Goal: Find specific page/section: Find specific page/section

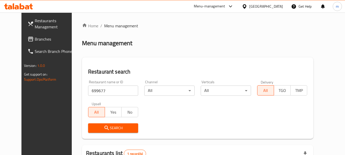
scroll to position [68, 0]
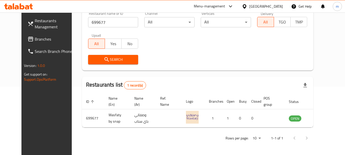
click at [245, 7] on icon at bounding box center [245, 6] width 4 height 4
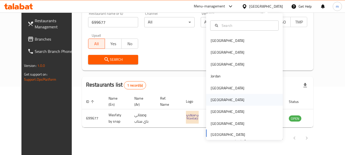
click at [216, 101] on div "[GEOGRAPHIC_DATA]" at bounding box center [228, 100] width 42 height 12
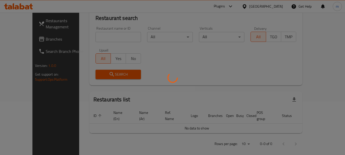
scroll to position [68, 0]
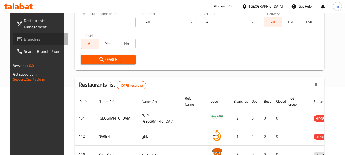
click at [33, 41] on span "Branches" at bounding box center [44, 39] width 40 height 6
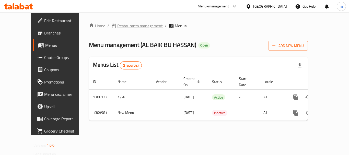
click at [119, 26] on span "Restaurants management" at bounding box center [139, 26] width 45 height 6
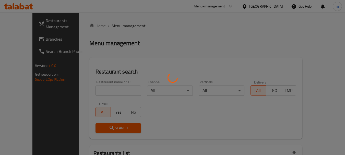
click at [98, 95] on div at bounding box center [172, 77] width 345 height 155
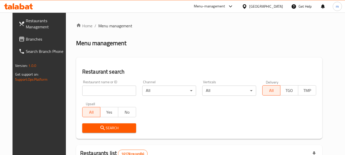
click at [90, 88] on div at bounding box center [172, 77] width 345 height 155
click at [90, 88] on input "search" at bounding box center [109, 91] width 54 height 10
paste input "703930"
type input "703930"
click at [100, 125] on icon "submit" at bounding box center [103, 128] width 6 height 6
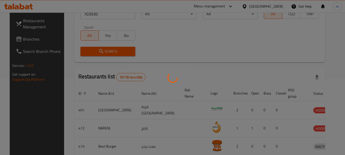
scroll to position [73, 0]
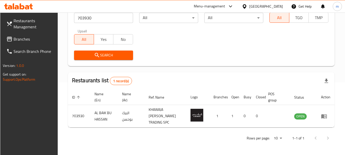
click at [246, 6] on icon at bounding box center [245, 6] width 4 height 4
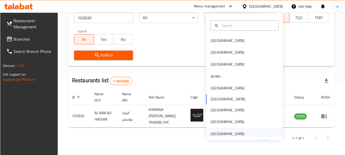
click at [216, 134] on div "[GEOGRAPHIC_DATA]" at bounding box center [228, 134] width 34 height 6
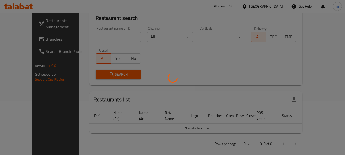
scroll to position [73, 0]
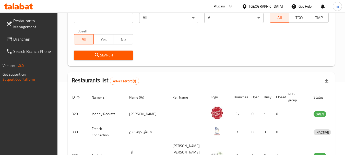
click at [24, 36] on span "Branches" at bounding box center [33, 39] width 40 height 6
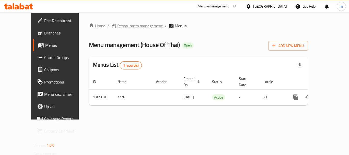
click at [124, 26] on span "Restaurants management" at bounding box center [139, 26] width 45 height 6
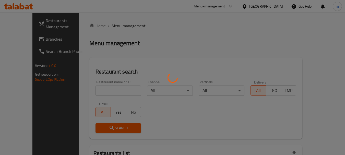
click at [98, 89] on div at bounding box center [172, 77] width 345 height 155
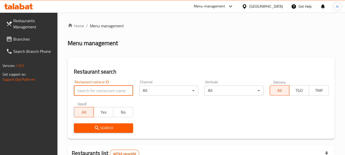
click at [96, 90] on input "search" at bounding box center [103, 91] width 59 height 10
paste input "703527"
type input "703527"
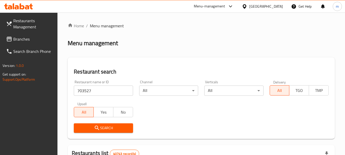
click at [107, 124] on button "Search" at bounding box center [103, 127] width 59 height 9
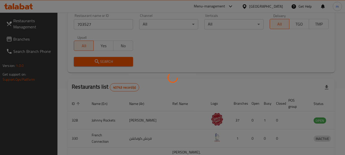
scroll to position [68, 0]
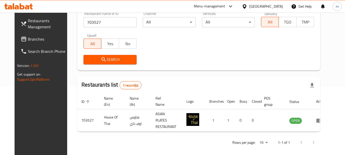
click at [245, 6] on icon at bounding box center [244, 6] width 5 height 5
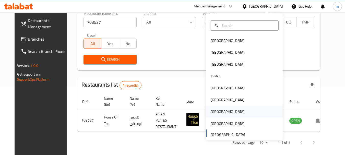
click at [212, 111] on div "[GEOGRAPHIC_DATA]" at bounding box center [228, 112] width 34 height 6
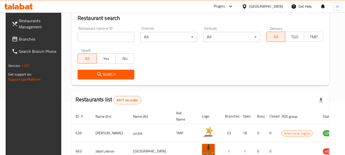
scroll to position [68, 0]
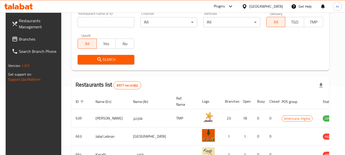
click at [34, 40] on span "Branches" at bounding box center [39, 39] width 40 height 6
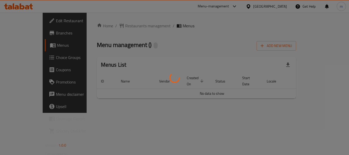
click at [118, 28] on div at bounding box center [174, 77] width 349 height 155
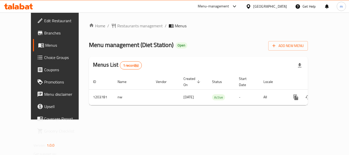
click at [118, 28] on span "Restaurants management" at bounding box center [139, 26] width 45 height 6
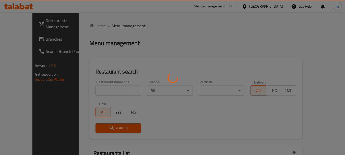
click at [99, 91] on div at bounding box center [172, 77] width 345 height 155
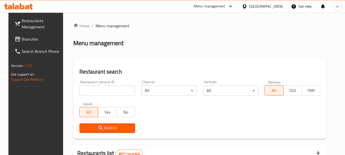
click at [99, 91] on input "search" at bounding box center [107, 91] width 56 height 10
paste input "669722"
type input "669722"
click at [96, 124] on button "Search" at bounding box center [107, 127] width 56 height 9
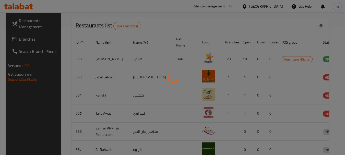
scroll to position [68, 0]
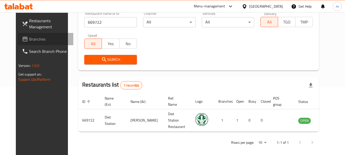
click at [29, 40] on span "Branches" at bounding box center [49, 39] width 40 height 6
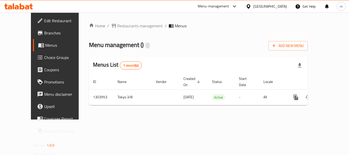
click at [122, 25] on div "Home / Restaurants management / Menus Menu management ( ) Add New Menu Menus Li…" at bounding box center [198, 66] width 219 height 87
click at [122, 25] on span "Restaurants management" at bounding box center [139, 26] width 45 height 6
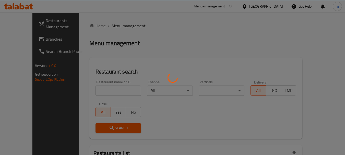
click at [103, 93] on div at bounding box center [172, 77] width 345 height 155
click at [93, 90] on div at bounding box center [172, 77] width 345 height 155
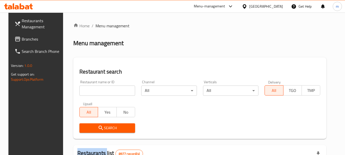
click at [93, 90] on div at bounding box center [172, 77] width 345 height 155
click at [94, 89] on input "search" at bounding box center [107, 91] width 56 height 10
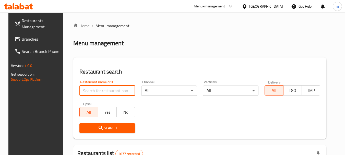
paste input "703025"
type input "703025"
drag, startPoint x: 106, startPoint y: 127, endPoint x: 113, endPoint y: 123, distance: 8.3
click at [106, 127] on span "Search" at bounding box center [106, 128] width 47 height 6
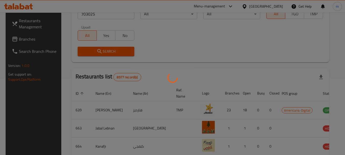
scroll to position [68, 0]
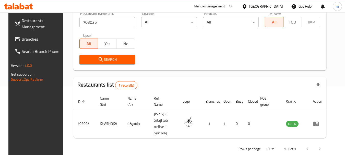
click at [247, 6] on icon at bounding box center [244, 6] width 5 height 5
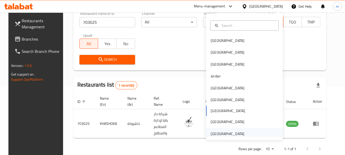
click at [221, 133] on div "[GEOGRAPHIC_DATA]" at bounding box center [228, 134] width 34 height 6
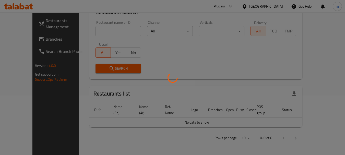
scroll to position [54, 0]
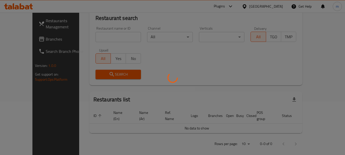
click at [27, 37] on div at bounding box center [172, 77] width 345 height 155
click at [28, 38] on div at bounding box center [172, 77] width 345 height 155
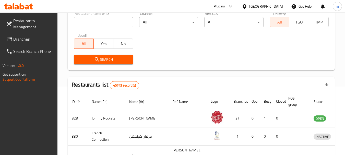
click at [24, 40] on span "Branches" at bounding box center [33, 39] width 40 height 6
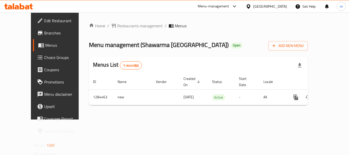
click at [114, 26] on div "Home / Restaurants management / Menus Menu management ( Shawarma [GEOGRAPHIC_DA…" at bounding box center [198, 66] width 219 height 87
click at [117, 26] on span "Restaurants management" at bounding box center [139, 26] width 45 height 6
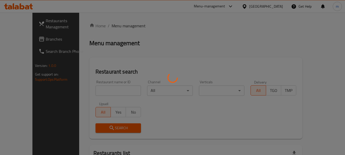
click at [103, 89] on div at bounding box center [172, 77] width 345 height 155
click at [101, 91] on div at bounding box center [172, 77] width 345 height 155
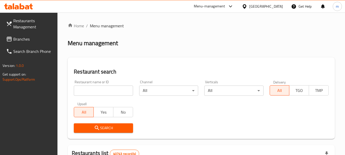
click at [101, 91] on input "search" at bounding box center [103, 91] width 59 height 10
paste input "695679"
type input "695679"
click at [108, 127] on span "Search" at bounding box center [103, 128] width 51 height 6
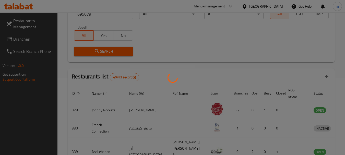
scroll to position [73, 0]
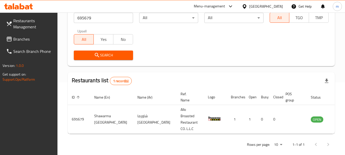
click at [244, 6] on icon at bounding box center [244, 6] width 5 height 5
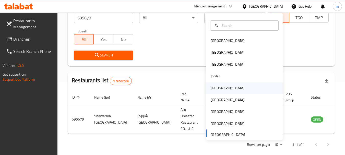
click at [215, 89] on div "[GEOGRAPHIC_DATA]" at bounding box center [228, 88] width 34 height 6
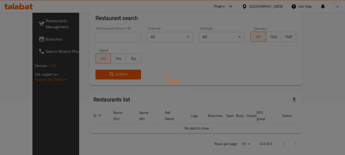
scroll to position [73, 0]
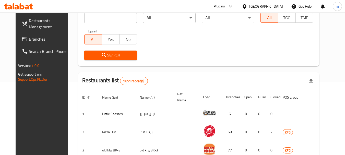
drag, startPoint x: 28, startPoint y: 41, endPoint x: 30, endPoint y: 39, distance: 2.7
click at [29, 40] on span "Branches" at bounding box center [49, 39] width 40 height 6
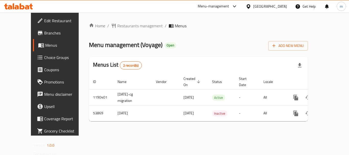
click at [114, 27] on div "Home / Restaurants management / Menus Menu management ( Voyage ) Open Add New M…" at bounding box center [198, 74] width 219 height 103
click at [117, 25] on span "Restaurants management" at bounding box center [139, 26] width 45 height 6
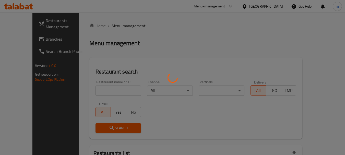
click at [94, 92] on div at bounding box center [172, 77] width 345 height 155
click at [94, 91] on div at bounding box center [172, 77] width 345 height 155
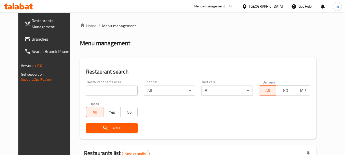
click at [94, 91] on input "search" at bounding box center [111, 91] width 51 height 10
paste input "26645"
type input "26645"
drag, startPoint x: 99, startPoint y: 128, endPoint x: 124, endPoint y: 114, distance: 29.4
click at [102, 128] on icon "submit" at bounding box center [105, 128] width 6 height 6
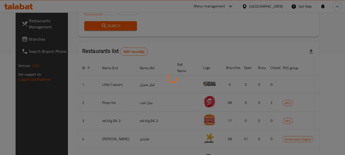
scroll to position [68, 0]
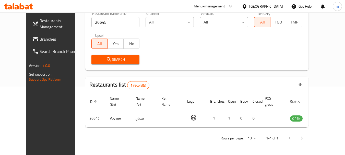
click at [247, 9] on icon at bounding box center [244, 6] width 5 height 5
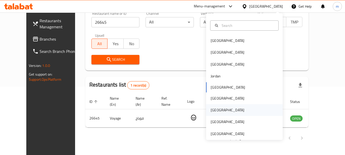
click at [212, 109] on div "[GEOGRAPHIC_DATA]" at bounding box center [228, 110] width 34 height 6
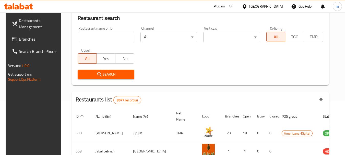
scroll to position [68, 0]
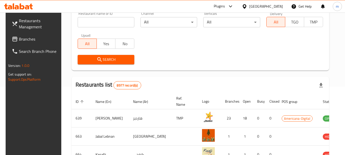
click at [38, 35] on link "Branches" at bounding box center [36, 39] width 56 height 12
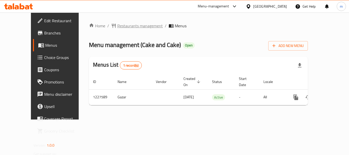
click at [117, 29] on span "Restaurants management" at bounding box center [139, 26] width 45 height 6
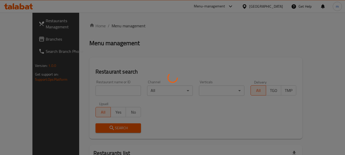
drag, startPoint x: 99, startPoint y: 93, endPoint x: 91, endPoint y: 90, distance: 8.9
click at [99, 93] on div at bounding box center [172, 77] width 345 height 155
click at [91, 90] on div at bounding box center [172, 77] width 345 height 155
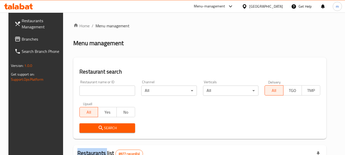
click at [91, 90] on input "search" at bounding box center [107, 91] width 56 height 10
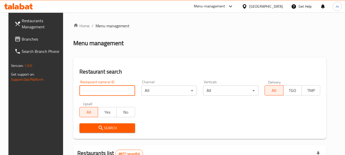
paste input "676136"
type input "676136"
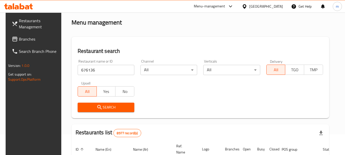
scroll to position [51, 0]
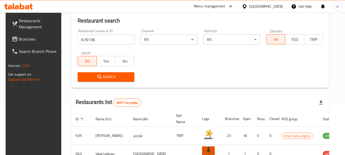
drag, startPoint x: 268, startPoint y: 7, endPoint x: 276, endPoint y: 10, distance: 9.4
click at [247, 7] on icon at bounding box center [244, 6] width 5 height 5
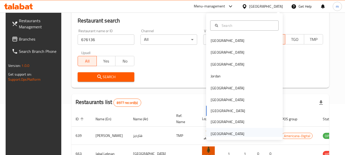
click at [223, 133] on div "[GEOGRAPHIC_DATA]" at bounding box center [228, 134] width 34 height 6
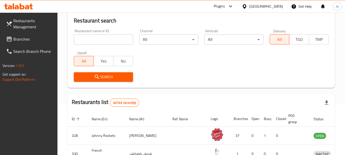
click at [30, 36] on link "Branches" at bounding box center [30, 39] width 56 height 12
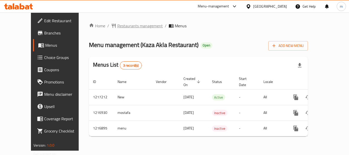
click at [124, 24] on span "Restaurants management" at bounding box center [139, 26] width 45 height 6
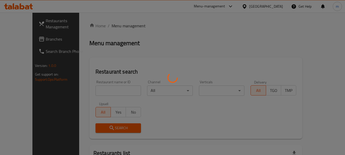
click at [94, 87] on div at bounding box center [172, 77] width 345 height 155
click at [94, 89] on div at bounding box center [172, 77] width 345 height 155
click at [92, 91] on div at bounding box center [172, 77] width 345 height 155
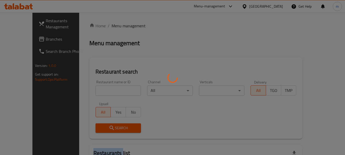
click at [92, 91] on div at bounding box center [172, 77] width 345 height 155
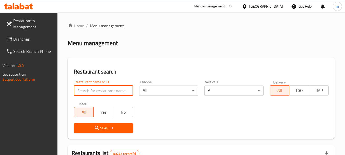
click at [92, 91] on input "search" at bounding box center [103, 91] width 59 height 10
paste input "672544"
type input "672544"
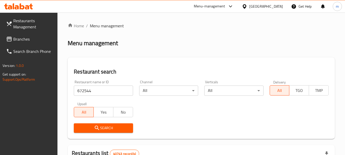
drag, startPoint x: 99, startPoint y: 130, endPoint x: 103, endPoint y: 125, distance: 6.7
click at [100, 130] on icon "submit" at bounding box center [97, 128] width 6 height 6
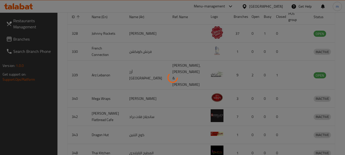
scroll to position [79, 0]
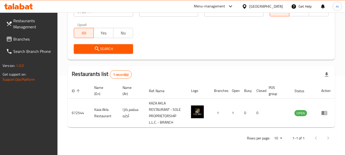
click at [245, 5] on icon at bounding box center [244, 6] width 5 height 5
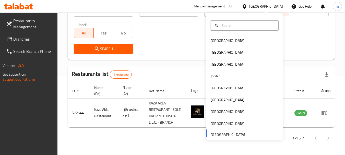
click at [216, 135] on div "Bahrain Egypt Iraq Jordan Kuwait Oman Qatar Saudi Arabia United Arab Emirates" at bounding box center [244, 87] width 77 height 105
click at [224, 135] on div "Bahrain Egypt Iraq Jordan Kuwait Oman Qatar Saudi Arabia United Arab Emirates" at bounding box center [244, 87] width 77 height 105
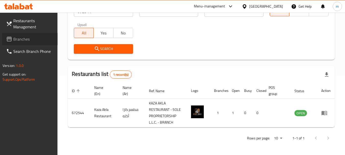
click at [25, 40] on span "Branches" at bounding box center [33, 39] width 40 height 6
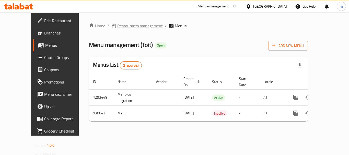
click at [117, 25] on span "Restaurants management" at bounding box center [139, 26] width 45 height 6
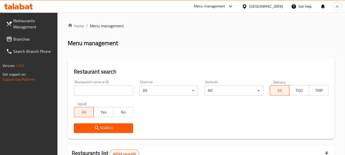
click at [101, 91] on input "search" at bounding box center [103, 91] width 59 height 10
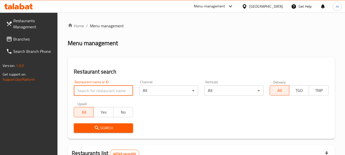
click at [101, 91] on input "search" at bounding box center [103, 91] width 59 height 10
paste input "658880"
type input "658880"
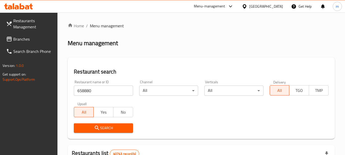
drag, startPoint x: 94, startPoint y: 127, endPoint x: 116, endPoint y: 119, distance: 23.3
click at [95, 127] on icon "submit" at bounding box center [97, 128] width 6 height 6
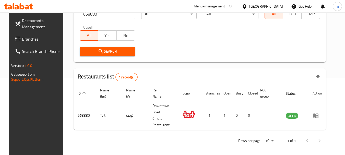
scroll to position [73, 0]
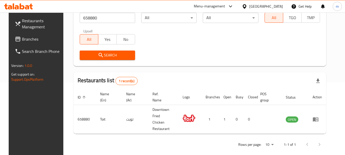
drag, startPoint x: 18, startPoint y: 40, endPoint x: 24, endPoint y: 40, distance: 5.9
click at [22, 40] on span "Branches" at bounding box center [42, 39] width 40 height 6
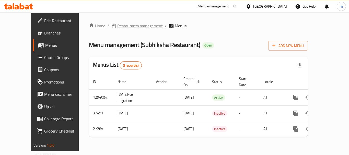
click at [120, 25] on span "Restaurants management" at bounding box center [139, 26] width 45 height 6
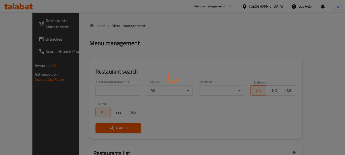
click at [92, 87] on div at bounding box center [172, 77] width 345 height 155
click at [90, 90] on div at bounding box center [172, 77] width 345 height 155
click at [89, 92] on div at bounding box center [172, 77] width 345 height 155
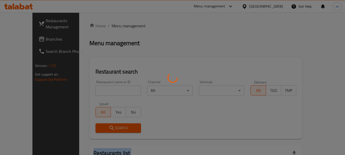
click at [89, 92] on div at bounding box center [172, 77] width 345 height 155
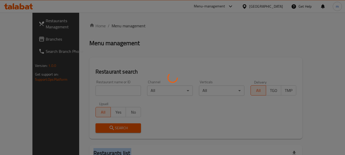
click at [89, 92] on div at bounding box center [172, 77] width 345 height 155
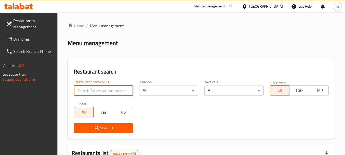
click at [91, 89] on input "search" at bounding box center [103, 91] width 59 height 10
paste input "8445"
type input "8445"
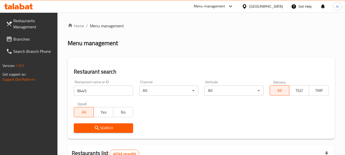
click at [91, 129] on span "Search" at bounding box center [103, 128] width 51 height 6
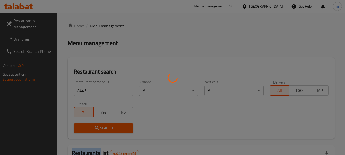
click at [91, 129] on div at bounding box center [172, 77] width 345 height 155
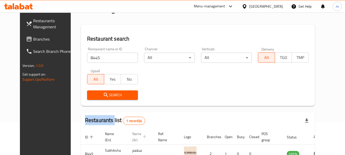
scroll to position [66, 0]
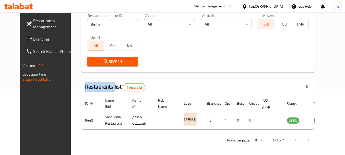
click at [33, 37] on span "Branches" at bounding box center [53, 39] width 40 height 6
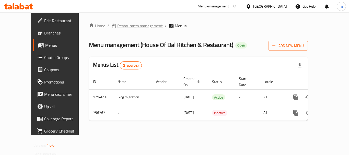
click at [118, 28] on span "Restaurants management" at bounding box center [139, 26] width 45 height 6
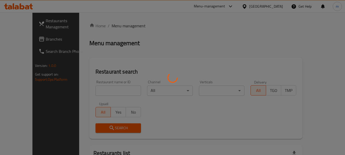
click at [105, 93] on div at bounding box center [172, 77] width 345 height 155
click at [102, 93] on div at bounding box center [172, 77] width 345 height 155
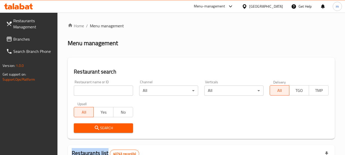
click at [98, 93] on input "search" at bounding box center [103, 91] width 59 height 10
paste input "653525"
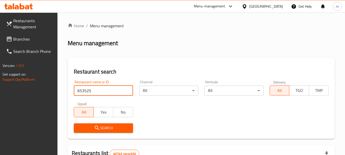
type input "653525"
click at [98, 126] on icon "submit" at bounding box center [97, 128] width 6 height 6
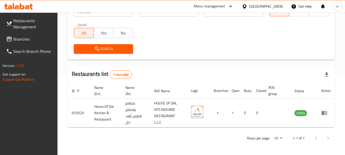
scroll to position [79, 0]
click at [243, 8] on icon at bounding box center [244, 6] width 5 height 5
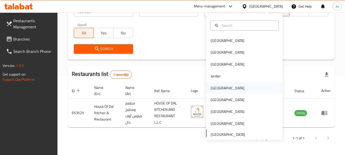
click at [211, 88] on div "[GEOGRAPHIC_DATA]" at bounding box center [228, 88] width 34 height 6
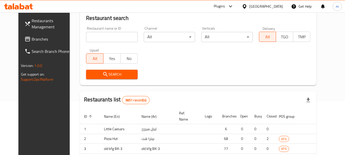
scroll to position [79, 0]
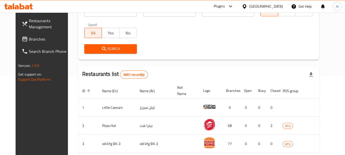
click at [32, 37] on span "Branches" at bounding box center [49, 39] width 40 height 6
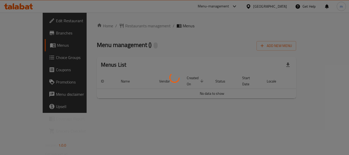
click at [114, 26] on div at bounding box center [174, 77] width 349 height 155
click at [115, 26] on div at bounding box center [174, 77] width 349 height 155
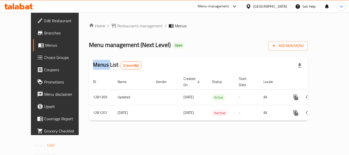
click at [115, 26] on div at bounding box center [174, 77] width 349 height 155
click at [117, 26] on span "Restaurants management" at bounding box center [139, 26] width 45 height 6
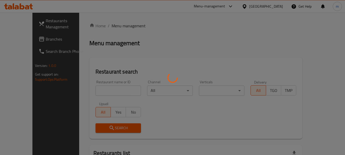
click at [87, 88] on div at bounding box center [172, 77] width 345 height 155
click at [86, 93] on div at bounding box center [172, 77] width 345 height 155
click at [87, 91] on div at bounding box center [172, 77] width 345 height 155
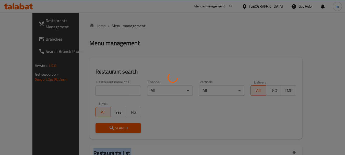
click at [87, 91] on div at bounding box center [172, 77] width 345 height 155
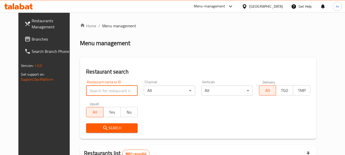
click at [87, 91] on input "search" at bounding box center [111, 91] width 51 height 10
paste input "694208"
type input "694208"
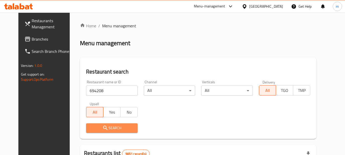
click at [102, 128] on icon "submit" at bounding box center [105, 128] width 6 height 6
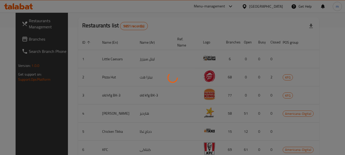
scroll to position [68, 0]
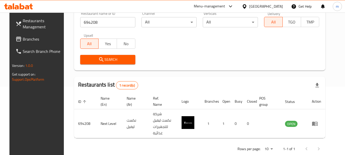
click at [247, 6] on icon at bounding box center [244, 6] width 5 height 5
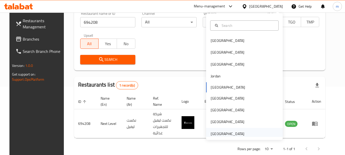
click at [220, 134] on div "[GEOGRAPHIC_DATA]" at bounding box center [228, 134] width 34 height 6
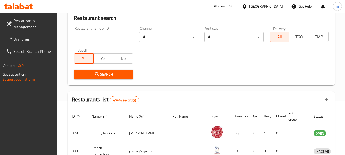
scroll to position [68, 0]
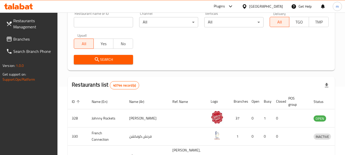
click at [24, 40] on span "Branches" at bounding box center [33, 39] width 40 height 6
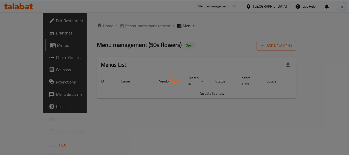
click at [120, 25] on div at bounding box center [174, 77] width 349 height 155
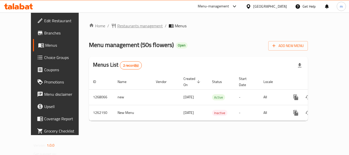
click at [119, 25] on div "Home / Restaurants management / Menus Menu management ( 50s flowers ) Open Add …" at bounding box center [198, 74] width 219 height 102
click at [119, 25] on span "Restaurants management" at bounding box center [139, 26] width 45 height 6
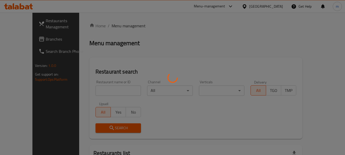
click at [92, 94] on div at bounding box center [172, 77] width 345 height 155
click at [92, 93] on div at bounding box center [172, 77] width 345 height 155
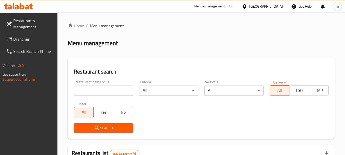
click at [92, 92] on input "search" at bounding box center [103, 91] width 59 height 10
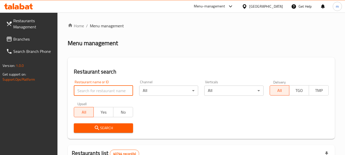
paste input "685143"
type input "685143"
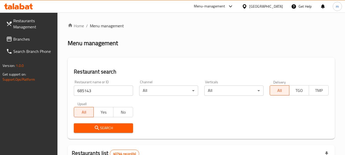
click at [91, 123] on button "Search" at bounding box center [103, 127] width 59 height 9
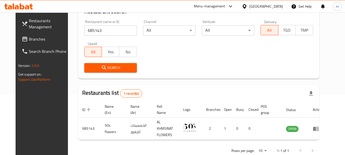
scroll to position [68, 0]
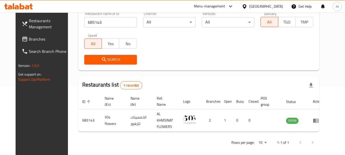
click at [246, 4] on icon at bounding box center [245, 6] width 4 height 4
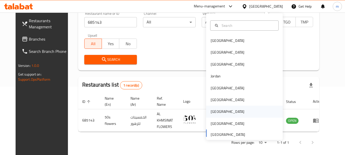
click at [213, 111] on div "[GEOGRAPHIC_DATA]" at bounding box center [228, 112] width 34 height 6
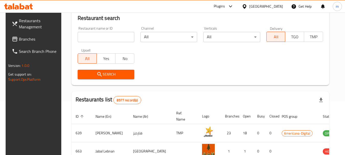
scroll to position [68, 0]
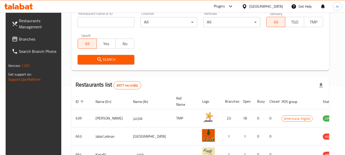
click at [33, 33] on link "Branches" at bounding box center [36, 39] width 56 height 12
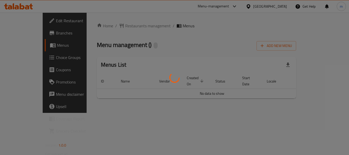
click at [119, 25] on div at bounding box center [174, 77] width 349 height 155
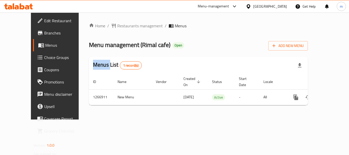
click at [119, 25] on div at bounding box center [174, 77] width 349 height 155
click at [119, 25] on div "Home / Restaurants management / Menus Menu management ( Rimal cafe ) Open Add N…" at bounding box center [198, 66] width 219 height 87
click at [119, 25] on span "Restaurants management" at bounding box center [139, 26] width 45 height 6
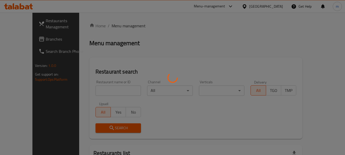
click at [117, 26] on div at bounding box center [172, 77] width 345 height 155
click at [95, 95] on div at bounding box center [172, 77] width 345 height 155
click at [93, 92] on div at bounding box center [172, 77] width 345 height 155
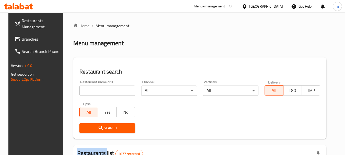
click at [93, 92] on div at bounding box center [172, 77] width 345 height 155
click at [93, 92] on input "search" at bounding box center [107, 91] width 56 height 10
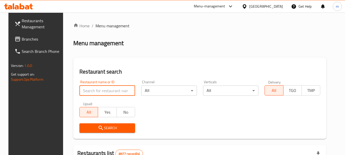
click at [93, 92] on input "search" at bounding box center [107, 91] width 56 height 10
paste input "687329"
type input "687329"
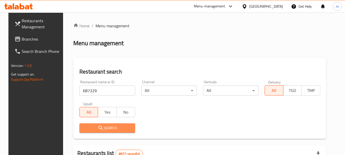
click at [98, 130] on icon "submit" at bounding box center [101, 128] width 6 height 6
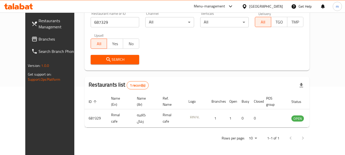
scroll to position [68, 0]
click at [247, 6] on icon at bounding box center [244, 6] width 5 height 5
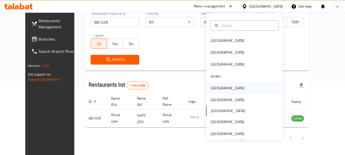
click at [212, 90] on div "[GEOGRAPHIC_DATA]" at bounding box center [228, 88] width 34 height 6
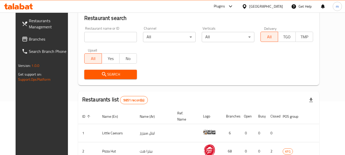
scroll to position [68, 0]
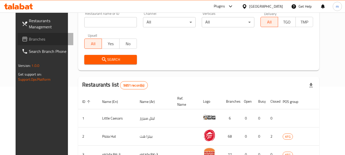
click at [37, 40] on span "Branches" at bounding box center [49, 39] width 40 height 6
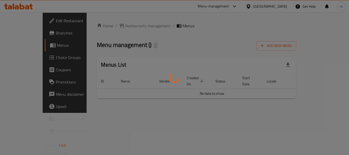
click at [121, 22] on div at bounding box center [174, 77] width 349 height 155
click at [116, 28] on div at bounding box center [174, 77] width 349 height 155
click at [116, 27] on div at bounding box center [174, 77] width 349 height 155
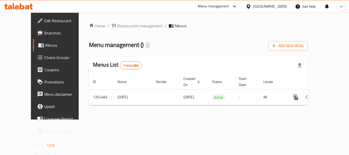
click at [117, 27] on span "Restaurants management" at bounding box center [139, 26] width 45 height 6
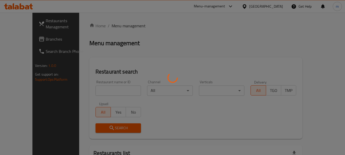
click at [116, 27] on div at bounding box center [172, 77] width 345 height 155
click at [94, 87] on div at bounding box center [172, 77] width 345 height 155
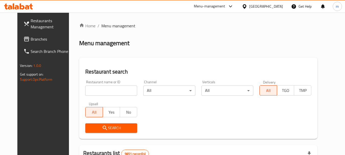
click at [92, 90] on input "search" at bounding box center [111, 91] width 52 height 10
paste input "685550"
type input "685550"
click at [92, 124] on button "Search" at bounding box center [111, 127] width 52 height 9
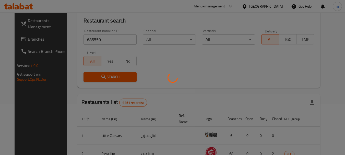
scroll to position [68, 0]
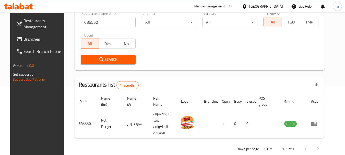
click at [247, 6] on icon at bounding box center [244, 6] width 5 height 5
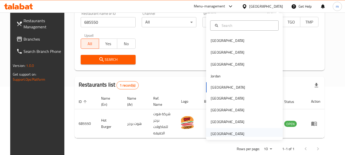
click at [222, 132] on div "[GEOGRAPHIC_DATA]" at bounding box center [228, 134] width 34 height 6
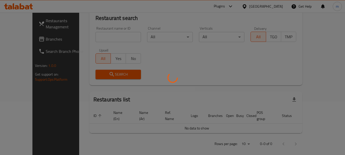
scroll to position [68, 0]
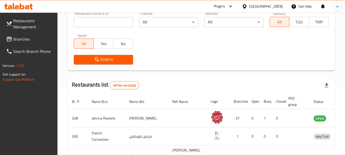
click at [31, 38] on span "Branches" at bounding box center [33, 39] width 40 height 6
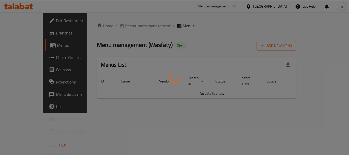
click at [116, 28] on div at bounding box center [174, 77] width 349 height 155
click at [117, 26] on div at bounding box center [174, 77] width 349 height 155
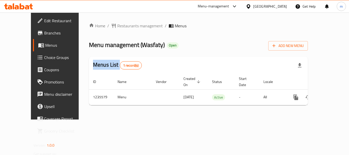
click at [117, 26] on div at bounding box center [174, 77] width 349 height 155
click at [117, 26] on span "Restaurants management" at bounding box center [139, 26] width 45 height 6
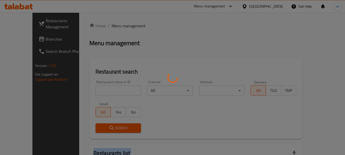
click at [117, 26] on div at bounding box center [172, 77] width 345 height 155
click at [95, 91] on div at bounding box center [172, 77] width 345 height 155
click at [94, 90] on div at bounding box center [172, 77] width 345 height 155
click at [90, 92] on div at bounding box center [172, 77] width 345 height 155
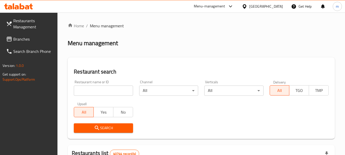
click at [44, 102] on div at bounding box center [172, 77] width 345 height 155
click at [96, 89] on input "search" at bounding box center [103, 91] width 59 height 10
paste input "678776"
type input "678776"
click at [92, 128] on span "Search" at bounding box center [103, 128] width 51 height 6
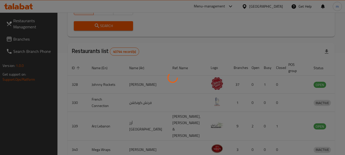
scroll to position [68, 0]
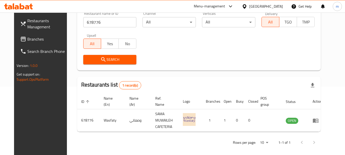
click at [245, 7] on icon at bounding box center [244, 6] width 5 height 5
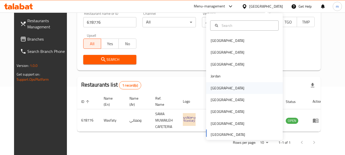
click at [215, 89] on div "[GEOGRAPHIC_DATA]" at bounding box center [228, 88] width 34 height 6
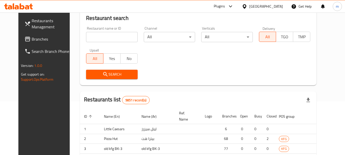
scroll to position [68, 0]
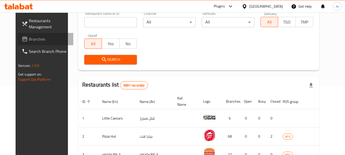
click at [31, 38] on span "Branches" at bounding box center [49, 39] width 40 height 6
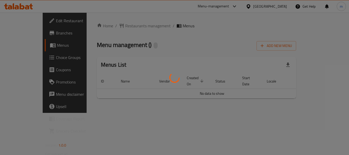
click at [109, 27] on div at bounding box center [174, 77] width 349 height 155
click at [110, 27] on div at bounding box center [174, 77] width 349 height 155
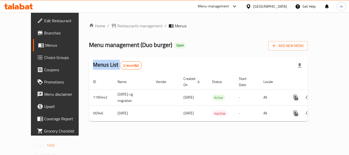
click at [110, 27] on div at bounding box center [174, 77] width 349 height 155
click at [117, 27] on span "Restaurants management" at bounding box center [139, 26] width 45 height 6
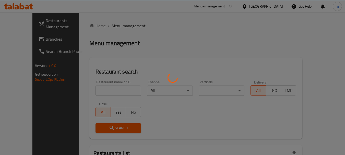
click at [95, 89] on div at bounding box center [172, 77] width 345 height 155
click at [93, 91] on div at bounding box center [172, 77] width 345 height 155
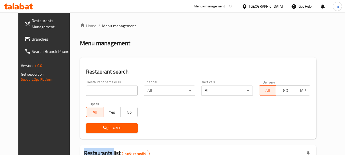
click at [93, 91] on div at bounding box center [172, 77] width 345 height 155
click at [93, 91] on input "search" at bounding box center [111, 91] width 51 height 10
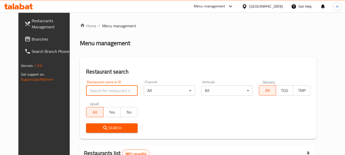
click at [93, 91] on input "search" at bounding box center [111, 91] width 51 height 10
paste input "27779"
type input "27779"
click at [92, 125] on span "Search" at bounding box center [111, 128] width 43 height 6
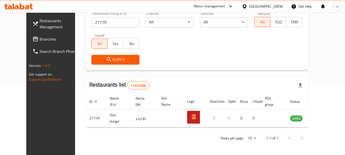
scroll to position [68, 0]
drag, startPoint x: 266, startPoint y: 9, endPoint x: 269, endPoint y: 11, distance: 3.8
click at [247, 8] on icon at bounding box center [244, 6] width 5 height 5
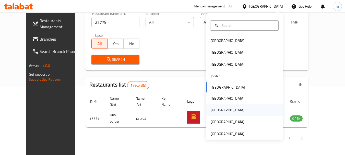
click at [213, 111] on div "[GEOGRAPHIC_DATA]" at bounding box center [228, 110] width 34 height 6
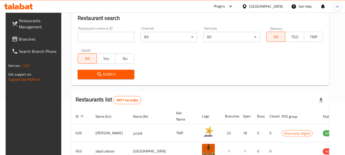
scroll to position [68, 0]
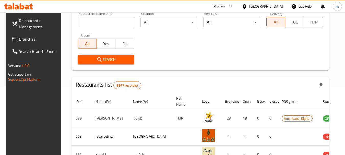
click at [32, 41] on span "Branches" at bounding box center [39, 39] width 40 height 6
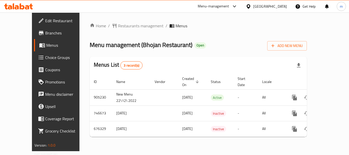
click at [129, 26] on div at bounding box center [174, 77] width 349 height 155
click at [128, 26] on span "Restaurants management" at bounding box center [140, 26] width 45 height 6
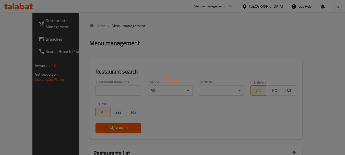
click at [98, 91] on div at bounding box center [172, 77] width 345 height 155
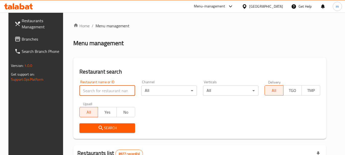
click at [99, 91] on input "search" at bounding box center [107, 91] width 56 height 10
paste input "602198"
type input "602198"
click at [108, 131] on span "Search" at bounding box center [106, 128] width 47 height 6
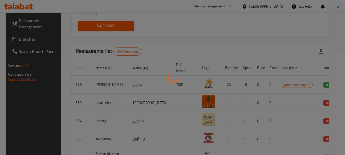
scroll to position [68, 0]
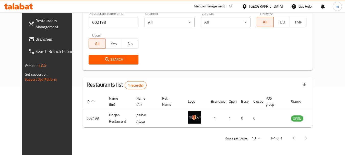
click at [247, 7] on icon at bounding box center [244, 6] width 5 height 5
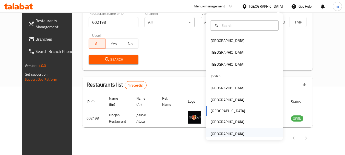
click at [227, 133] on div "[GEOGRAPHIC_DATA]" at bounding box center [228, 134] width 34 height 6
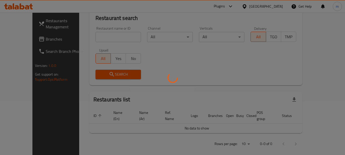
click at [35, 37] on div at bounding box center [172, 77] width 345 height 155
click at [29, 38] on div at bounding box center [172, 77] width 345 height 155
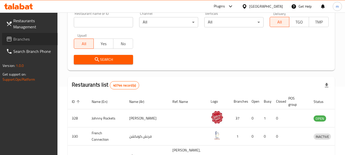
click at [29, 38] on span "Branches" at bounding box center [33, 39] width 40 height 6
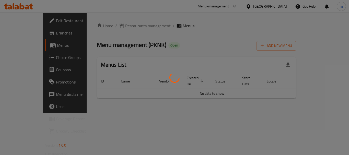
click at [114, 25] on div at bounding box center [174, 77] width 349 height 155
click at [114, 26] on div at bounding box center [174, 77] width 349 height 155
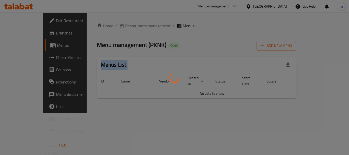
click at [114, 26] on div at bounding box center [174, 77] width 349 height 155
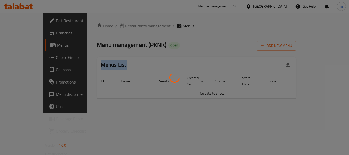
click at [114, 26] on div at bounding box center [174, 77] width 349 height 155
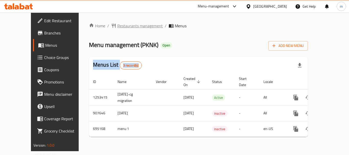
click at [117, 28] on span "Restaurants management" at bounding box center [139, 26] width 45 height 6
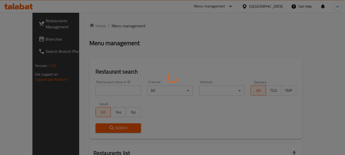
click at [100, 92] on div at bounding box center [172, 77] width 345 height 155
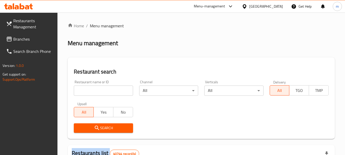
click at [100, 93] on input "search" at bounding box center [103, 91] width 59 height 10
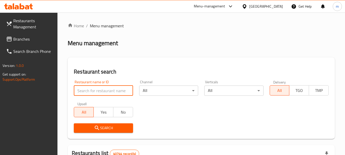
click at [100, 93] on input "search" at bounding box center [103, 91] width 59 height 10
paste input "643846"
type input "643846"
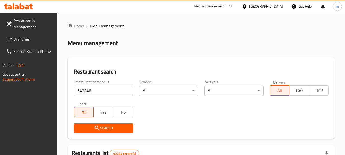
click at [94, 135] on div "Search" at bounding box center [103, 128] width 65 height 16
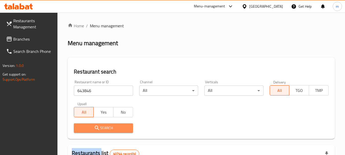
click at [96, 130] on icon "submit" at bounding box center [97, 128] width 6 height 6
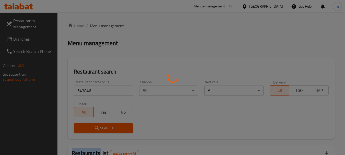
click at [96, 130] on div at bounding box center [172, 77] width 345 height 155
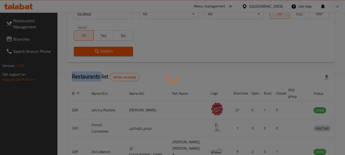
scroll to position [68, 0]
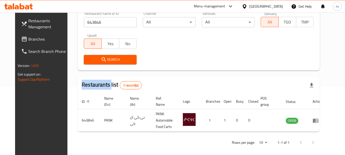
click at [247, 7] on icon at bounding box center [244, 6] width 5 height 5
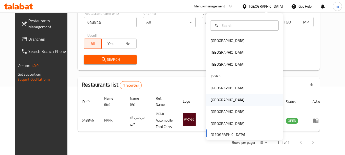
click at [216, 101] on div "[GEOGRAPHIC_DATA]" at bounding box center [228, 100] width 34 height 6
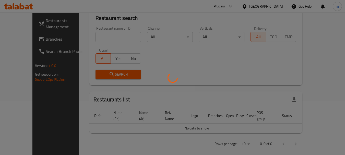
scroll to position [68, 0]
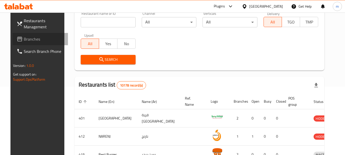
click at [39, 40] on span "Branches" at bounding box center [44, 39] width 40 height 6
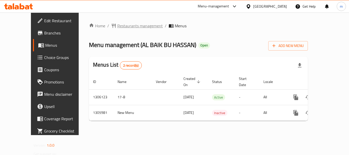
click at [118, 26] on span "Restaurants management" at bounding box center [139, 26] width 45 height 6
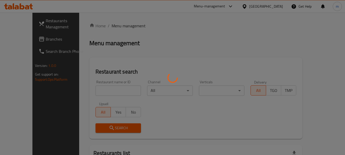
click at [96, 91] on div at bounding box center [172, 77] width 345 height 155
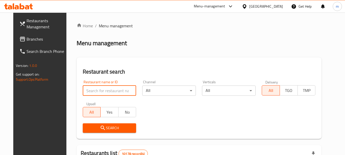
click at [96, 91] on input "search" at bounding box center [110, 91] width 54 height 10
paste input "703930"
type input "703930"
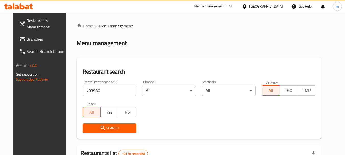
drag, startPoint x: 101, startPoint y: 130, endPoint x: 121, endPoint y: 120, distance: 22.2
click at [101, 129] on span "Search" at bounding box center [109, 128] width 45 height 6
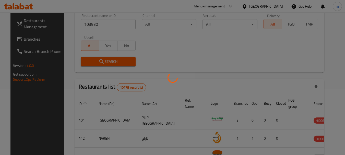
scroll to position [73, 0]
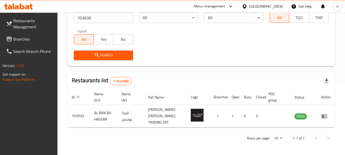
click at [246, 5] on icon at bounding box center [245, 6] width 4 height 4
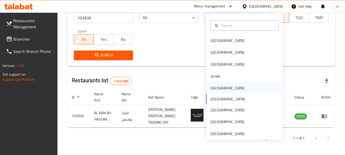
click at [213, 89] on div "[GEOGRAPHIC_DATA]" at bounding box center [228, 88] width 34 height 6
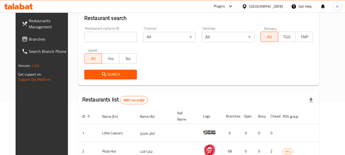
scroll to position [73, 0]
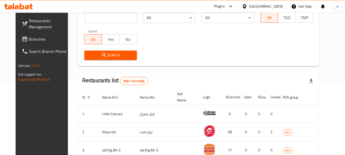
click at [32, 40] on span "Branches" at bounding box center [49, 39] width 40 height 6
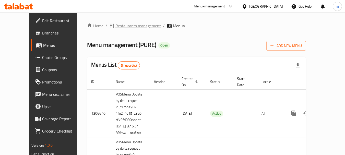
click at [120, 27] on span "Restaurants management" at bounding box center [137, 26] width 45 height 6
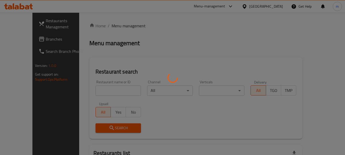
click at [100, 90] on div at bounding box center [172, 77] width 345 height 155
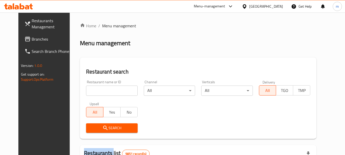
click at [100, 90] on div at bounding box center [172, 77] width 345 height 155
click at [100, 90] on input "search" at bounding box center [111, 91] width 51 height 10
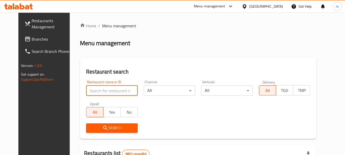
click at [100, 90] on input "search" at bounding box center [111, 91] width 51 height 10
paste input "701631"
type input "701631"
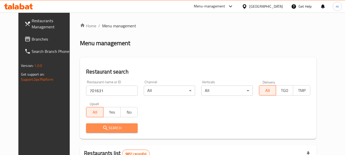
click at [115, 127] on span "Search" at bounding box center [111, 128] width 43 height 6
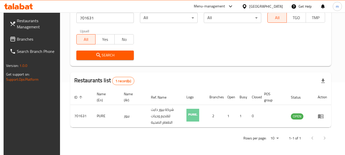
scroll to position [73, 0]
click at [247, 5] on icon at bounding box center [244, 6] width 5 height 5
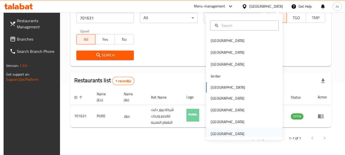
click at [222, 134] on div "[GEOGRAPHIC_DATA]" at bounding box center [228, 134] width 34 height 6
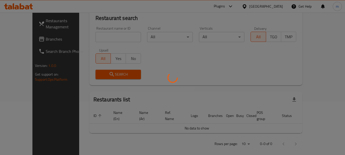
scroll to position [73, 0]
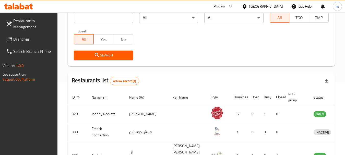
click at [31, 40] on span "Branches" at bounding box center [33, 39] width 40 height 6
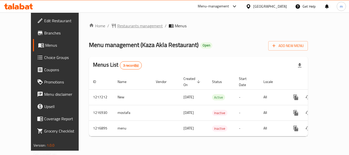
click at [125, 26] on span "Restaurants management" at bounding box center [139, 26] width 45 height 6
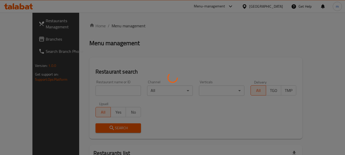
click at [107, 92] on div at bounding box center [172, 77] width 345 height 155
click at [106, 91] on div at bounding box center [172, 77] width 345 height 155
click at [102, 91] on div at bounding box center [172, 77] width 345 height 155
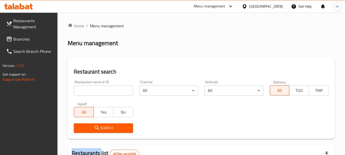
click at [102, 91] on div at bounding box center [172, 77] width 345 height 155
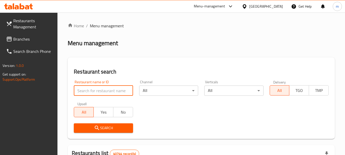
click at [98, 91] on input "search" at bounding box center [103, 91] width 59 height 10
paste input "672544"
type input "672544"
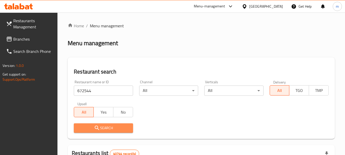
click at [100, 125] on span "Search" at bounding box center [103, 128] width 51 height 6
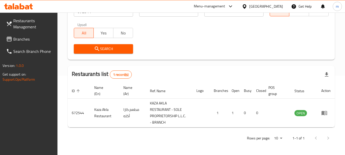
scroll to position [79, 0]
click at [244, 5] on icon at bounding box center [245, 6] width 4 height 4
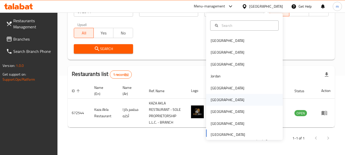
click at [211, 100] on div "[GEOGRAPHIC_DATA]" at bounding box center [228, 100] width 34 height 6
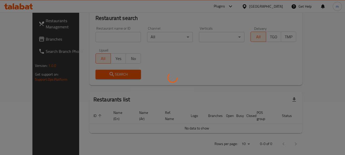
scroll to position [79, 0]
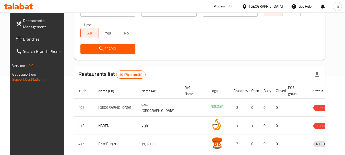
click at [34, 42] on link "Branches" at bounding box center [40, 39] width 56 height 12
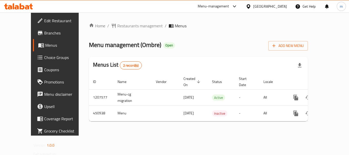
click at [113, 25] on div at bounding box center [174, 77] width 349 height 155
click at [117, 25] on span "Restaurants management" at bounding box center [139, 26] width 45 height 6
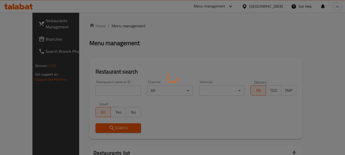
click at [100, 90] on div at bounding box center [172, 77] width 345 height 155
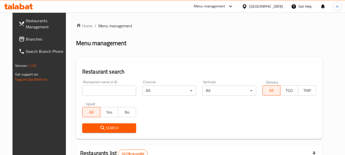
click at [92, 91] on div at bounding box center [172, 77] width 345 height 155
click at [92, 91] on input "search" at bounding box center [109, 91] width 54 height 10
paste input "633155"
type input "633155"
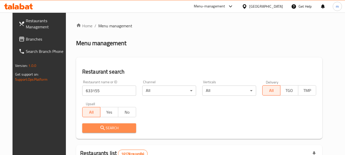
click at [100, 127] on icon "submit" at bounding box center [103, 128] width 6 height 6
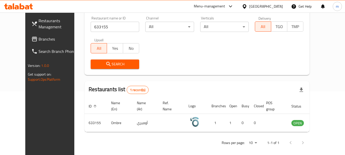
scroll to position [68, 0]
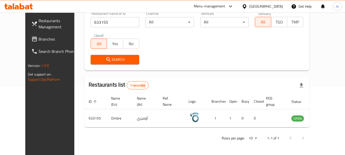
click at [246, 7] on icon at bounding box center [245, 6] width 4 height 4
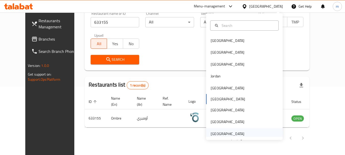
click at [217, 135] on div "[GEOGRAPHIC_DATA]" at bounding box center [228, 134] width 34 height 6
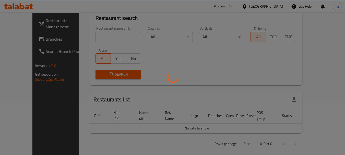
scroll to position [68, 0]
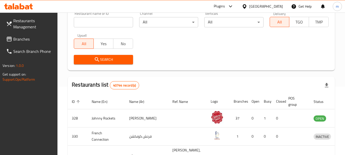
click at [42, 42] on span "Branches" at bounding box center [33, 39] width 40 height 6
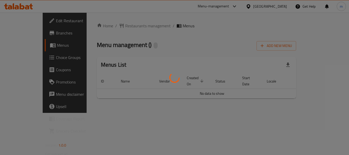
click at [123, 26] on div at bounding box center [174, 77] width 349 height 155
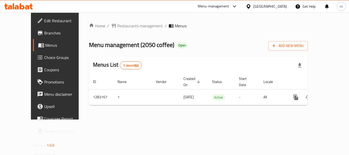
click at [122, 28] on div at bounding box center [174, 77] width 349 height 155
click at [120, 28] on span "Restaurants management" at bounding box center [139, 26] width 45 height 6
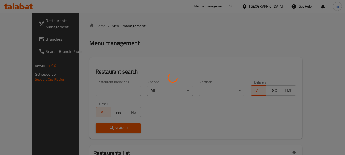
click at [98, 93] on div at bounding box center [172, 77] width 345 height 155
click at [97, 86] on div at bounding box center [172, 77] width 345 height 155
click at [97, 90] on div at bounding box center [172, 77] width 345 height 155
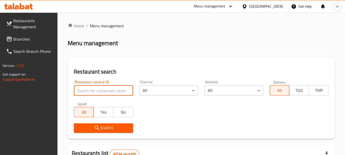
click at [97, 91] on input "search" at bounding box center [103, 91] width 59 height 10
paste input "695141"
type input "695141"
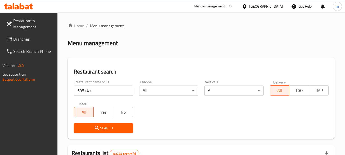
click at [94, 124] on button "Search" at bounding box center [103, 127] width 59 height 9
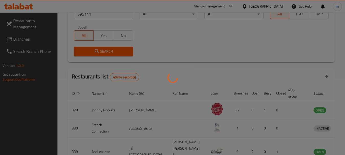
scroll to position [68, 0]
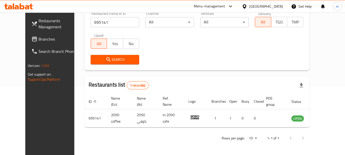
drag, startPoint x: 28, startPoint y: 40, endPoint x: 34, endPoint y: 38, distance: 6.0
click at [39, 40] on span "Branches" at bounding box center [59, 39] width 40 height 6
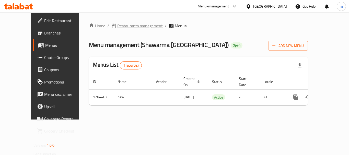
click at [123, 27] on span "Restaurants management" at bounding box center [139, 26] width 45 height 6
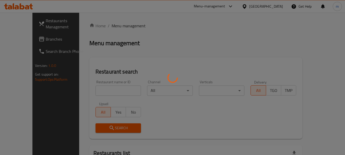
click at [103, 91] on div at bounding box center [172, 77] width 345 height 155
click at [98, 92] on div at bounding box center [172, 77] width 345 height 155
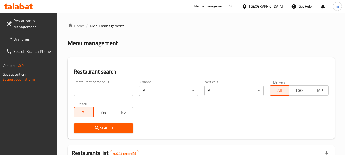
click at [97, 92] on input "search" at bounding box center [103, 91] width 59 height 10
paste input "695679"
type input "695679"
drag, startPoint x: 99, startPoint y: 127, endPoint x: 139, endPoint y: 115, distance: 42.2
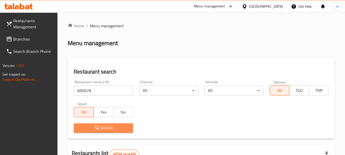
click at [100, 128] on span "Search" at bounding box center [103, 128] width 51 height 6
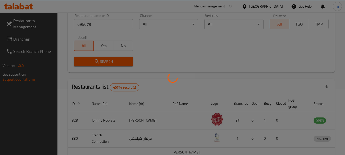
scroll to position [73, 0]
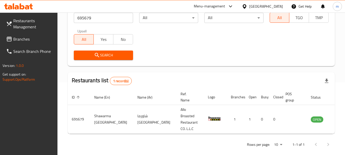
click at [15, 41] on span "Branches" at bounding box center [33, 39] width 40 height 6
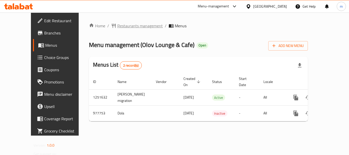
click at [127, 27] on span "Restaurants management" at bounding box center [139, 26] width 45 height 6
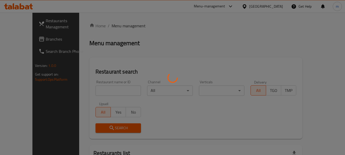
click at [101, 94] on div at bounding box center [172, 77] width 345 height 155
click at [100, 91] on div at bounding box center [172, 77] width 345 height 155
click at [79, 91] on div at bounding box center [172, 77] width 345 height 155
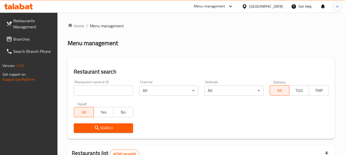
click at [88, 89] on div at bounding box center [172, 77] width 345 height 155
drag, startPoint x: 88, startPoint y: 89, endPoint x: 93, endPoint y: 87, distance: 5.4
click at [88, 89] on input "search" at bounding box center [103, 91] width 59 height 10
paste input "660060"
type input "660060"
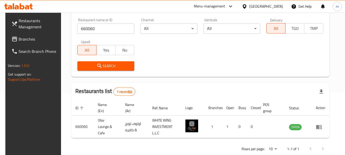
scroll to position [73, 0]
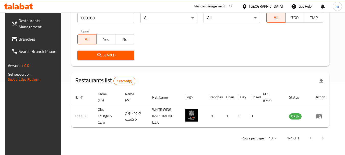
click at [29, 40] on span "Branches" at bounding box center [39, 39] width 40 height 6
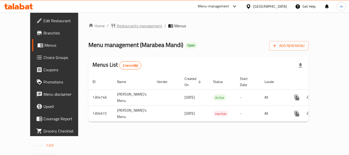
click at [120, 29] on span "Restaurants management" at bounding box center [139, 26] width 45 height 6
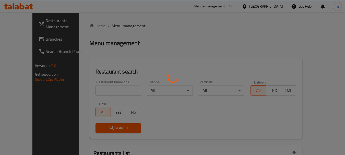
click at [105, 89] on div at bounding box center [172, 77] width 345 height 155
click at [98, 91] on div at bounding box center [172, 77] width 345 height 155
click at [97, 91] on div at bounding box center [172, 77] width 345 height 155
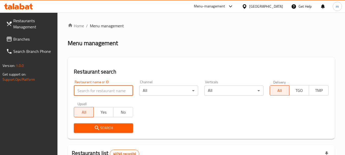
click at [96, 91] on input "search" at bounding box center [103, 91] width 59 height 10
paste input "703336"
type input "703336"
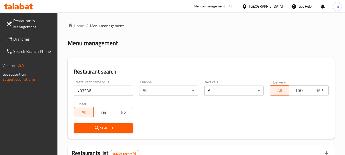
drag, startPoint x: 98, startPoint y: 128, endPoint x: 113, endPoint y: 122, distance: 15.8
click at [99, 128] on icon "submit" at bounding box center [97, 128] width 6 height 6
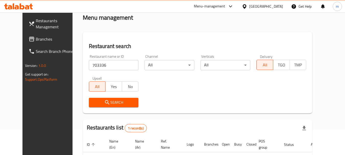
scroll to position [68, 0]
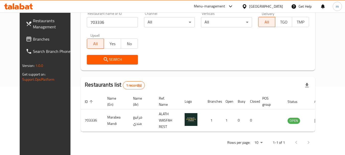
click at [244, 6] on icon at bounding box center [245, 6] width 4 height 4
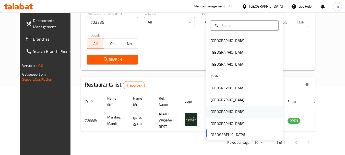
click at [211, 112] on div "[GEOGRAPHIC_DATA]" at bounding box center [228, 112] width 34 height 6
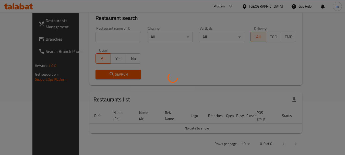
scroll to position [68, 0]
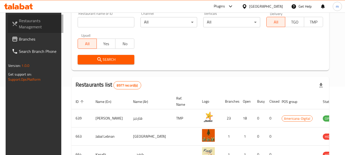
click at [35, 31] on link "Restaurants Management" at bounding box center [36, 24] width 56 height 18
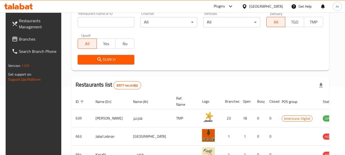
click at [33, 35] on link "Branches" at bounding box center [36, 39] width 56 height 12
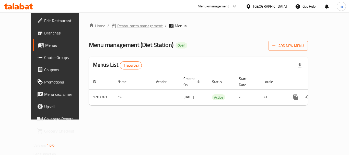
click at [117, 27] on span "Restaurants management" at bounding box center [139, 26] width 45 height 6
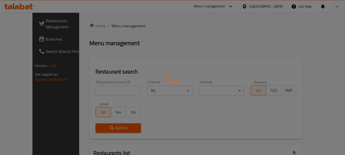
click at [96, 91] on div at bounding box center [172, 77] width 345 height 155
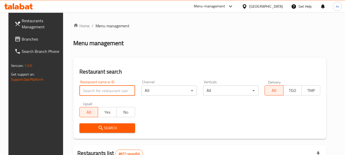
click at [90, 90] on input "search" at bounding box center [107, 91] width 56 height 10
click at [90, 89] on input "search" at bounding box center [107, 91] width 56 height 10
paste input "669722"
type input "669722"
click at [108, 128] on span "Search" at bounding box center [106, 128] width 47 height 6
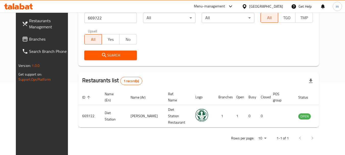
scroll to position [68, 0]
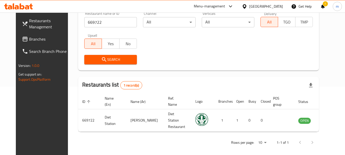
click at [247, 6] on icon at bounding box center [244, 6] width 5 height 5
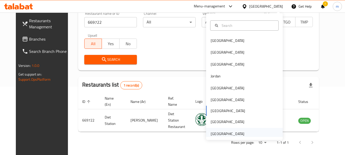
click at [212, 134] on div "[GEOGRAPHIC_DATA]" at bounding box center [228, 134] width 34 height 6
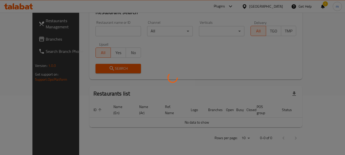
scroll to position [54, 0]
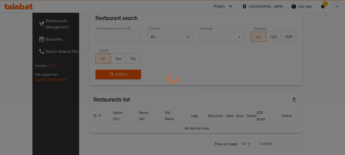
click at [325, 6] on div at bounding box center [172, 77] width 345 height 155
click at [324, 6] on div at bounding box center [172, 77] width 345 height 155
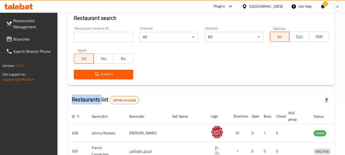
scroll to position [68, 0]
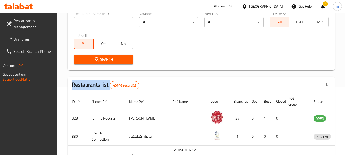
click at [324, 6] on div "​ Plugins United Arab Emirates Get Help ! m Restaurants Management Branches Sea…" at bounding box center [172, 15] width 345 height 142
click at [324, 6] on div "!" at bounding box center [323, 6] width 6 height 12
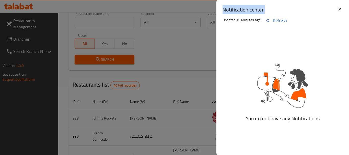
click at [324, 6] on h2 "Notification center" at bounding box center [279, 9] width 114 height 7
click at [340, 10] on icon at bounding box center [339, 9] width 6 height 6
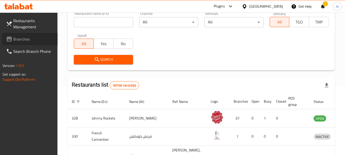
click at [33, 42] on span "Branches" at bounding box center [33, 39] width 40 height 6
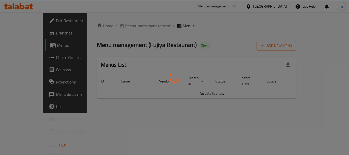
click at [116, 25] on div at bounding box center [174, 77] width 349 height 155
click at [117, 26] on div at bounding box center [174, 77] width 349 height 155
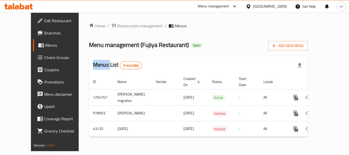
click at [117, 26] on div at bounding box center [174, 77] width 349 height 155
click at [117, 26] on div "Home / Restaurants management / Menus Menu management ( Fujiya Restaurant ) Ope…" at bounding box center [198, 82] width 219 height 118
click at [117, 26] on span "Restaurants management" at bounding box center [139, 26] width 45 height 6
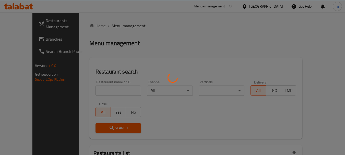
click at [96, 90] on div at bounding box center [172, 77] width 345 height 155
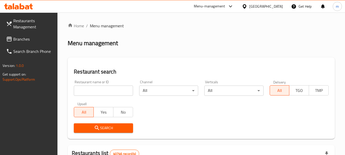
click at [92, 92] on input "search" at bounding box center [103, 91] width 59 height 10
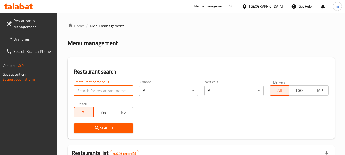
paste input "22349"
type input "22349"
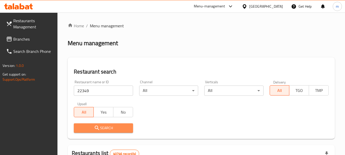
click at [90, 129] on span "Search" at bounding box center [103, 128] width 51 height 6
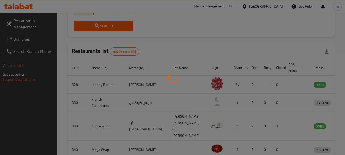
scroll to position [68, 0]
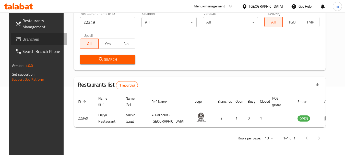
click at [27, 38] on span "Branches" at bounding box center [42, 39] width 40 height 6
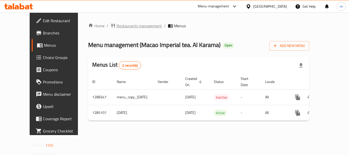
click at [126, 26] on span "Restaurants management" at bounding box center [138, 26] width 45 height 6
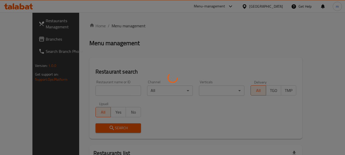
click at [108, 89] on div at bounding box center [172, 77] width 345 height 155
click at [95, 90] on div at bounding box center [172, 77] width 345 height 155
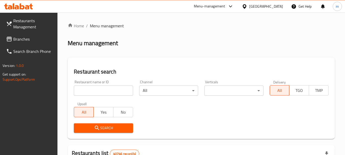
click at [95, 90] on input "search" at bounding box center [103, 91] width 59 height 10
paste input "695880"
type input "695880"
drag, startPoint x: 102, startPoint y: 127, endPoint x: 174, endPoint y: 98, distance: 77.6
click at [103, 126] on span "Search" at bounding box center [103, 128] width 51 height 6
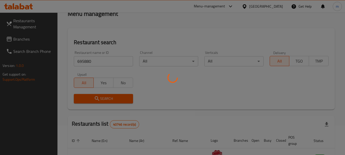
scroll to position [51, 0]
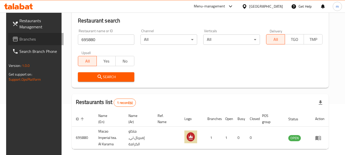
click at [22, 39] on span "Branches" at bounding box center [39, 39] width 40 height 6
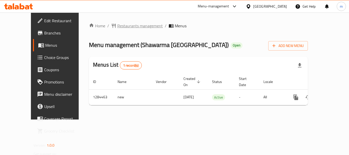
click at [117, 28] on span "Restaurants management" at bounding box center [139, 26] width 45 height 6
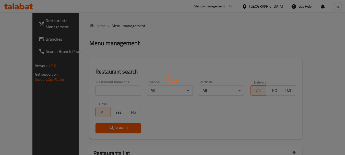
click at [104, 92] on div at bounding box center [172, 77] width 345 height 155
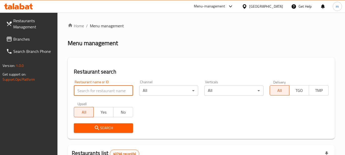
click at [104, 90] on input "search" at bounding box center [103, 91] width 59 height 10
paste input "695679"
type input "695679"
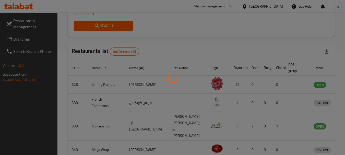
scroll to position [73, 0]
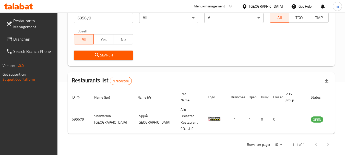
click at [242, 5] on icon at bounding box center [244, 6] width 5 height 5
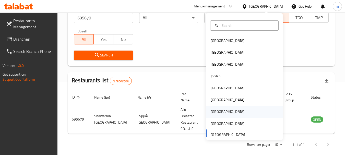
click at [211, 113] on div "[GEOGRAPHIC_DATA]" at bounding box center [228, 112] width 34 height 6
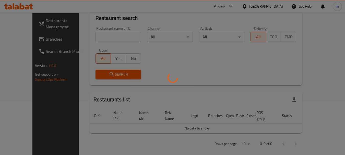
scroll to position [73, 0]
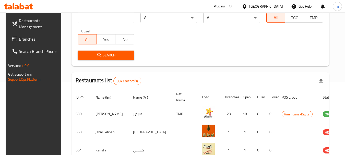
click at [34, 38] on span "Branches" at bounding box center [39, 39] width 40 height 6
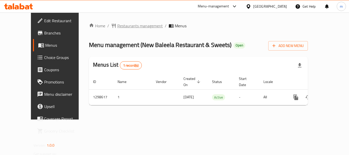
click at [120, 24] on span "Restaurants management" at bounding box center [139, 26] width 45 height 6
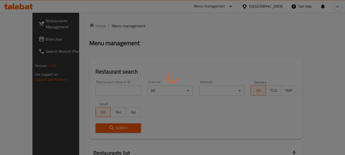
click at [108, 85] on div at bounding box center [172, 77] width 345 height 155
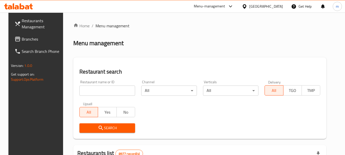
click at [98, 90] on input "search" at bounding box center [107, 91] width 56 height 10
paste input "701017"
type input "701017"
click at [99, 128] on icon "submit" at bounding box center [101, 128] width 4 height 4
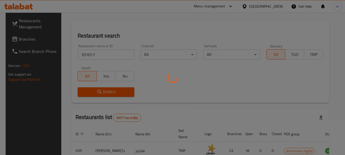
scroll to position [79, 0]
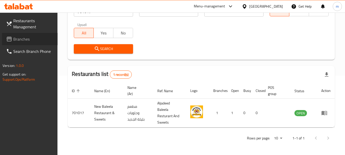
click at [28, 38] on span "Branches" at bounding box center [33, 39] width 40 height 6
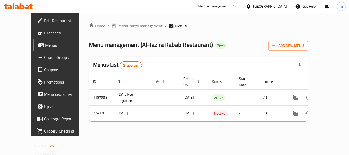
click at [121, 25] on span "Restaurants management" at bounding box center [139, 26] width 45 height 6
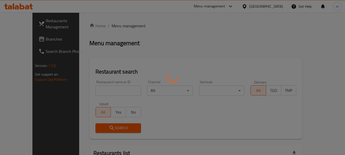
click at [109, 91] on div at bounding box center [172, 77] width 345 height 155
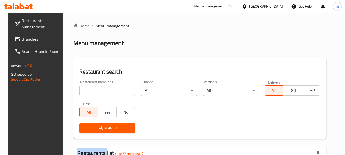
click at [109, 91] on div at bounding box center [172, 77] width 345 height 155
click at [108, 91] on input "search" at bounding box center [107, 91] width 56 height 10
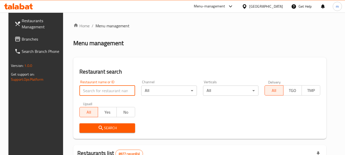
click at [108, 91] on input "search" at bounding box center [107, 91] width 56 height 10
paste input "625562"
type input "625562"
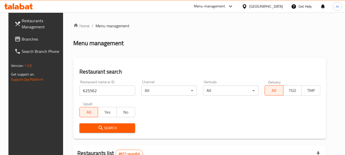
click at [98, 129] on icon "submit" at bounding box center [101, 128] width 6 height 6
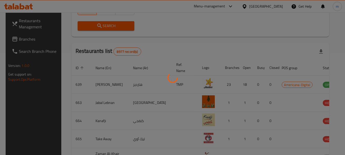
scroll to position [68, 0]
